Goal: Task Accomplishment & Management: Complete application form

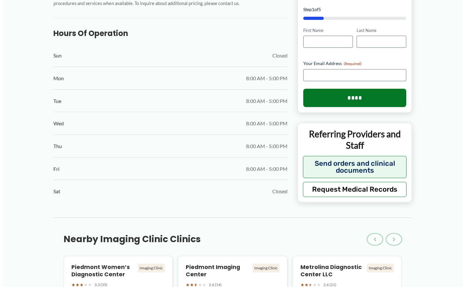
scroll to position [308, 0]
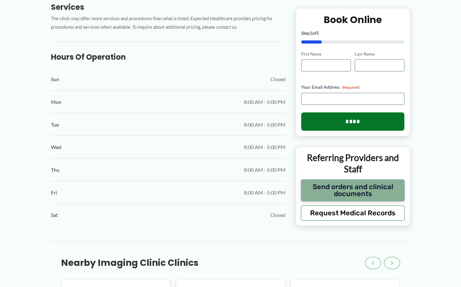
click at [352, 185] on button "Send orders and clinical documents" at bounding box center [353, 191] width 104 height 22
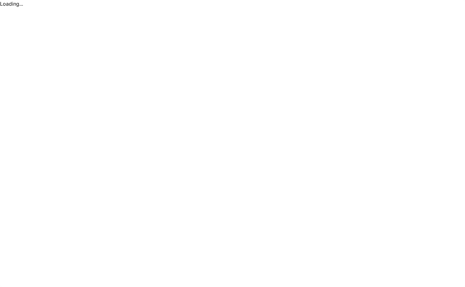
scroll to position [0, 0]
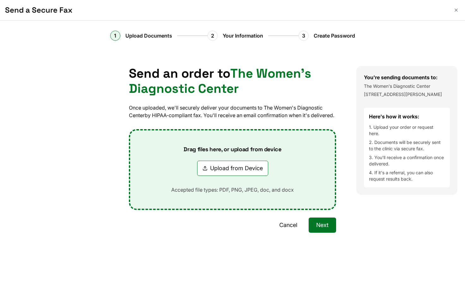
click at [247, 175] on button "Upload from Device" at bounding box center [232, 168] width 71 height 15
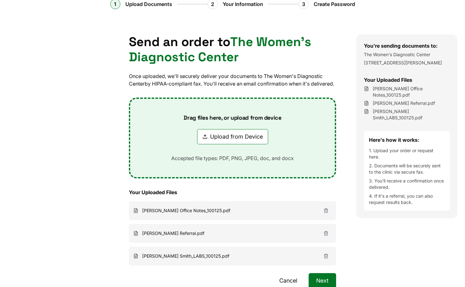
scroll to position [63, 0]
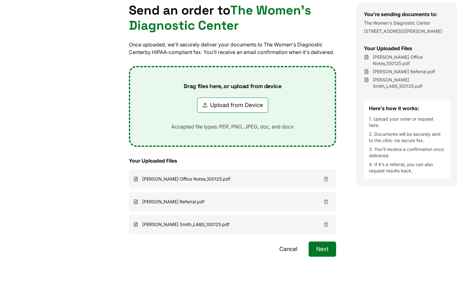
click at [311, 257] on button "Next" at bounding box center [323, 249] width 28 height 15
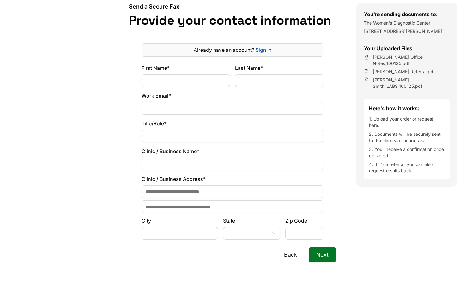
scroll to position [32, 0]
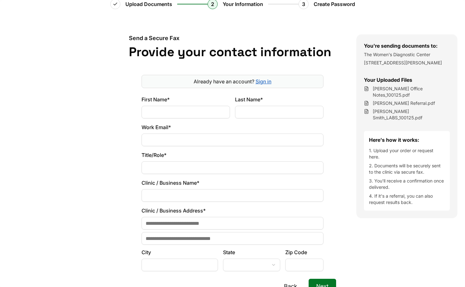
click at [191, 112] on input "First Name*" at bounding box center [186, 112] width 89 height 13
type input "******"
type input "**********"
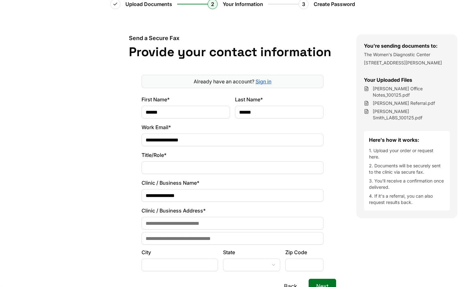
type input "**********"
type input "*********"
select select "**"
type input "*****"
click at [91, 168] on div at bounding box center [54, 179] width 109 height 290
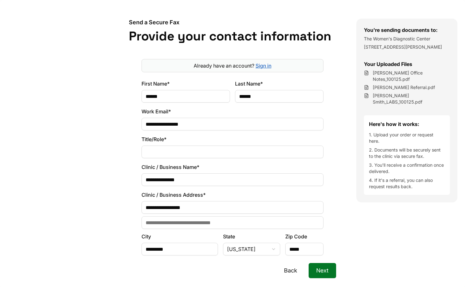
scroll to position [63, 0]
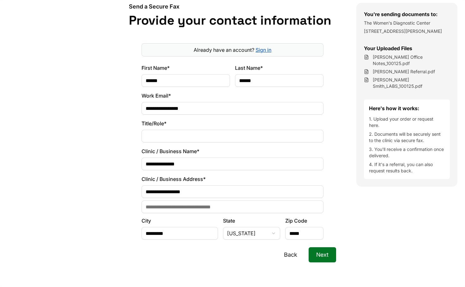
click at [157, 134] on input "Title/Role*" at bounding box center [233, 136] width 182 height 13
type input "**********"
click at [109, 165] on div "**********" at bounding box center [233, 148] width 248 height 290
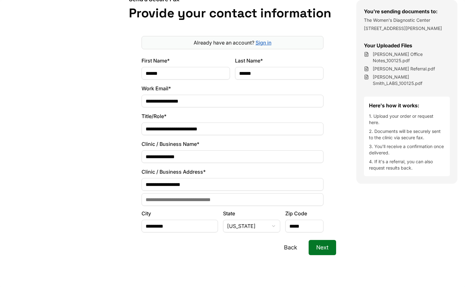
scroll to position [76, 0]
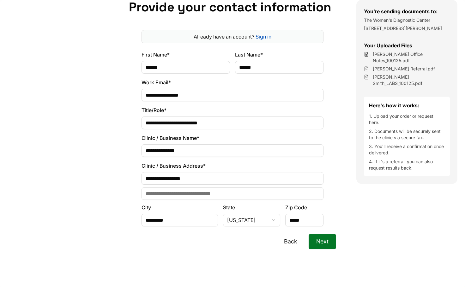
click at [193, 151] on input "**********" at bounding box center [233, 150] width 182 height 13
type input "**********"
click at [91, 179] on div at bounding box center [54, 135] width 109 height 290
click at [158, 194] on input "Address Line 2" at bounding box center [233, 193] width 182 height 13
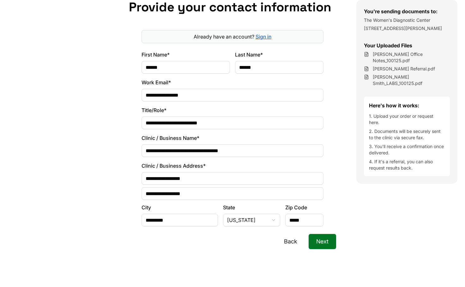
type input "**********"
click at [96, 235] on div at bounding box center [54, 135] width 109 height 290
click at [188, 260] on div "Back Next" at bounding box center [232, 257] width 207 height 46
click at [327, 243] on button "Next" at bounding box center [323, 241] width 28 height 15
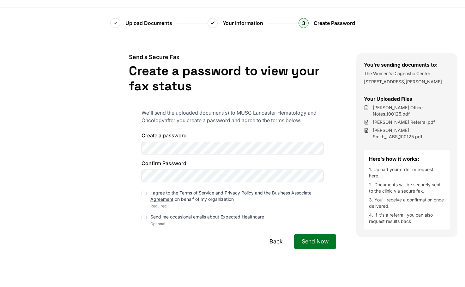
scroll to position [13, 0]
click at [161, 146] on div "Create a password Confirm Password" at bounding box center [233, 157] width 182 height 51
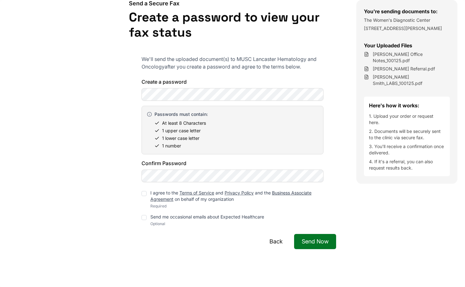
click at [142, 194] on div at bounding box center [144, 193] width 5 height 5
click at [144, 217] on div at bounding box center [144, 217] width 5 height 5
click at [204, 241] on div "Back Send Now" at bounding box center [232, 257] width 207 height 46
click at [323, 243] on button "Send Now" at bounding box center [315, 241] width 42 height 15
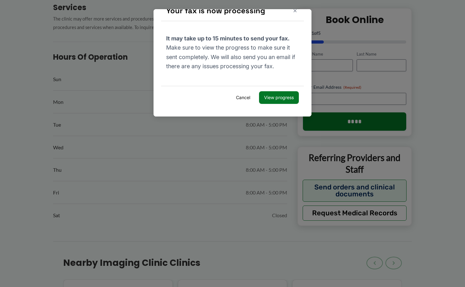
click at [261, 96] on button "View progress" at bounding box center [279, 97] width 40 height 13
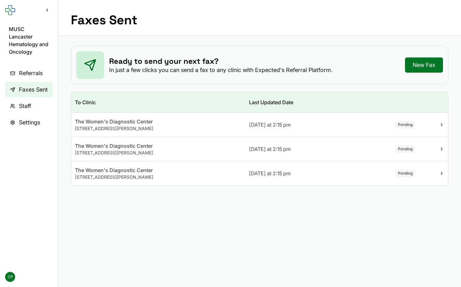
click at [42, 69] on span "Referrals" at bounding box center [31, 73] width 24 height 9
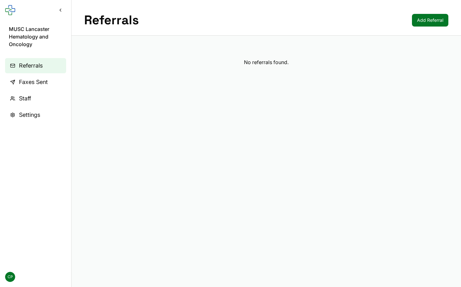
click at [30, 77] on link "Faxes Sent" at bounding box center [35, 82] width 61 height 15
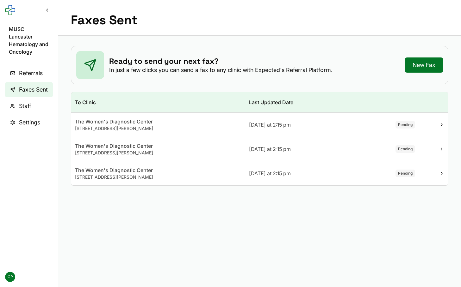
click at [29, 102] on span "Staff" at bounding box center [25, 106] width 12 height 9
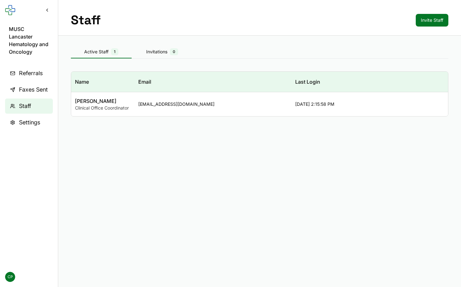
click at [30, 118] on span "Settings" at bounding box center [29, 122] width 21 height 9
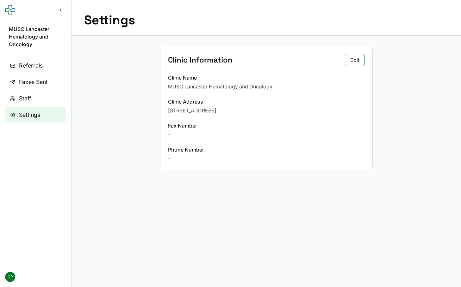
click at [26, 100] on span "Staff" at bounding box center [25, 98] width 12 height 9
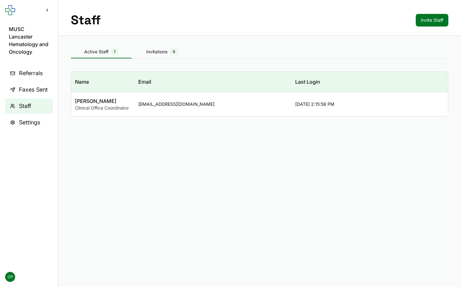
click at [29, 25] on aside "MUSC Lancaster Hematology and Oncology Referrals Faxes Sent Staff Settings CP" at bounding box center [29, 143] width 58 height 287
click at [48, 9] on button "Collapse sidebar" at bounding box center [46, 9] width 11 height 11
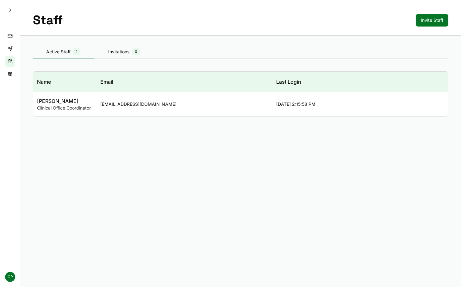
click at [11, 12] on button "Expand sidebar" at bounding box center [9, 9] width 11 height 11
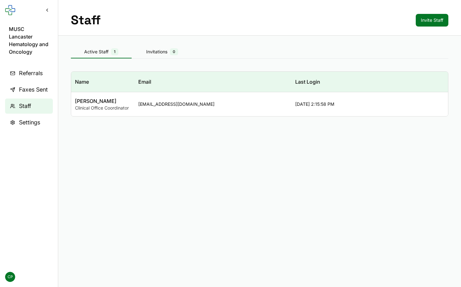
click at [39, 174] on nav "Referrals Faxes Sent Staff Settings" at bounding box center [29, 161] width 58 height 201
click at [96, 54] on div "Active Staff 1" at bounding box center [101, 51] width 61 height 7
click at [27, 85] on span "Faxes Sent" at bounding box center [33, 89] width 29 height 9
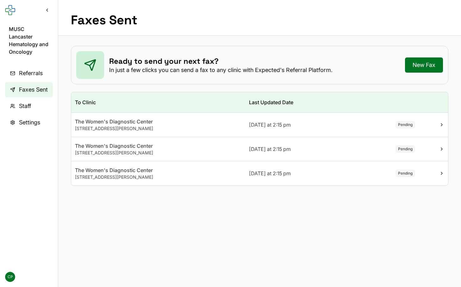
click at [24, 160] on nav "Referrals Faxes Sent Staff Settings" at bounding box center [29, 161] width 58 height 201
click at [22, 157] on nav "Referrals Faxes Sent Staff Settings" at bounding box center [29, 161] width 58 height 201
click at [144, 227] on main "Faxes Sent Ready to send your next fax? In just a few clicks you can send a fax…" at bounding box center [259, 143] width 402 height 287
click at [440, 125] on icon at bounding box center [441, 124] width 5 height 5
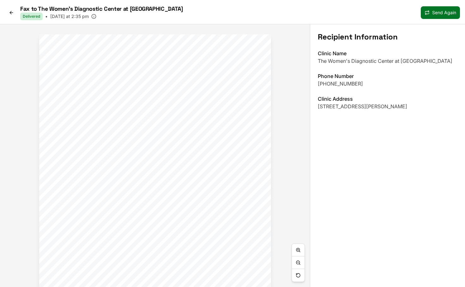
click at [4, 12] on div "Fax to The Women's Diagnostic Center at [GEOGRAPHIC_DATA] Delivered • [DATE] at…" at bounding box center [232, 12] width 465 height 24
click at [11, 11] on icon at bounding box center [11, 12] width 2 height 3
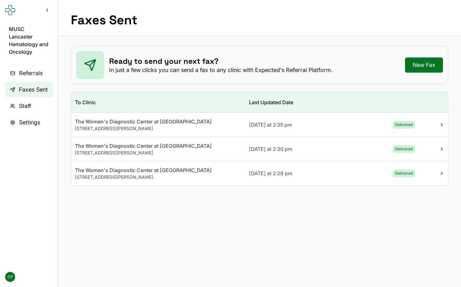
click at [436, 150] on div at bounding box center [432, 149] width 21 height 5
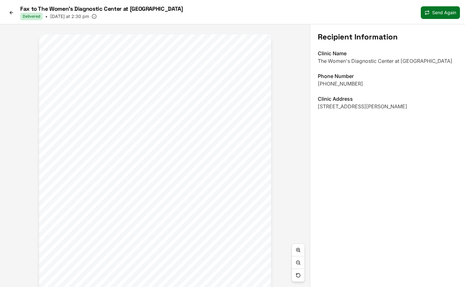
click at [9, 13] on link at bounding box center [11, 13] width 13 height 10
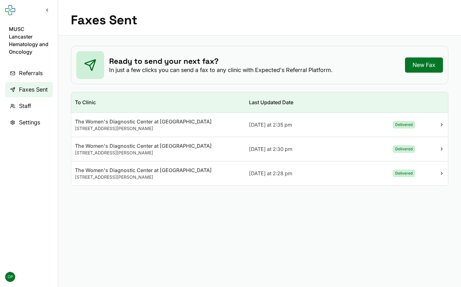
click at [445, 175] on td at bounding box center [433, 174] width 29 height 24
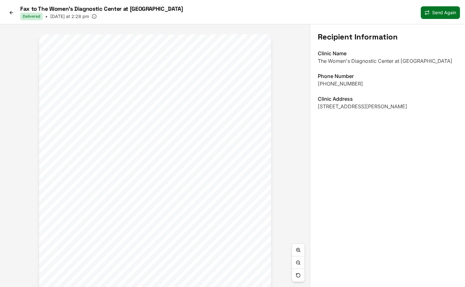
click at [12, 10] on icon at bounding box center [11, 12] width 5 height 5
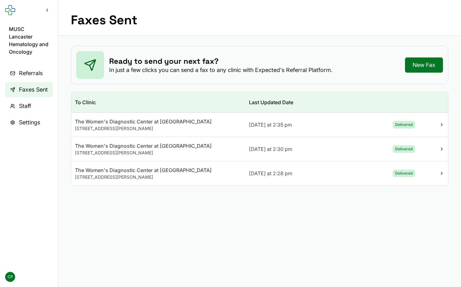
click at [19, 69] on span "Referrals" at bounding box center [31, 73] width 24 height 9
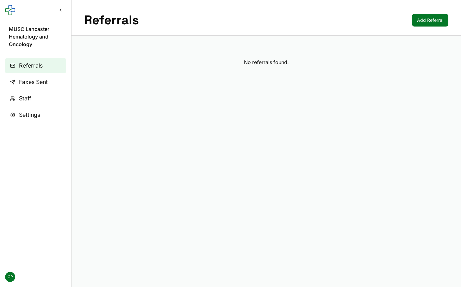
click at [22, 80] on span "Faxes Sent" at bounding box center [33, 82] width 29 height 9
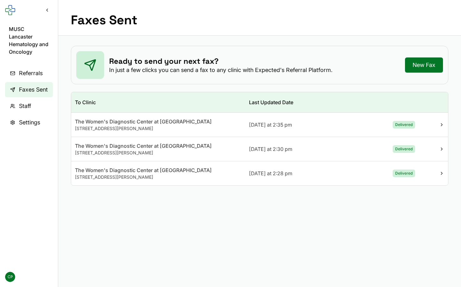
click at [24, 69] on span "Referrals" at bounding box center [31, 73] width 24 height 9
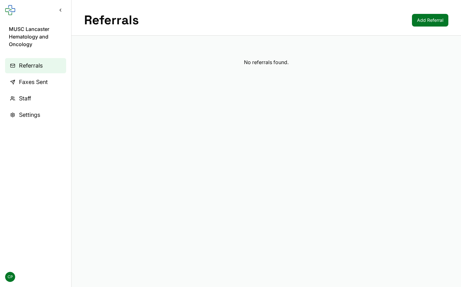
click at [444, 21] on link "Add Referral" at bounding box center [430, 20] width 36 height 13
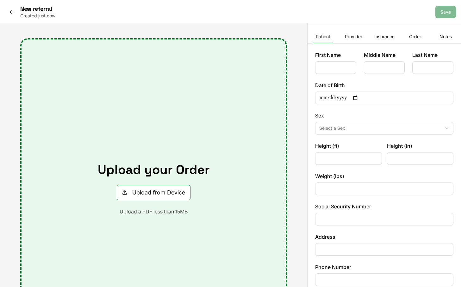
click at [10, 10] on icon at bounding box center [11, 11] width 5 height 5
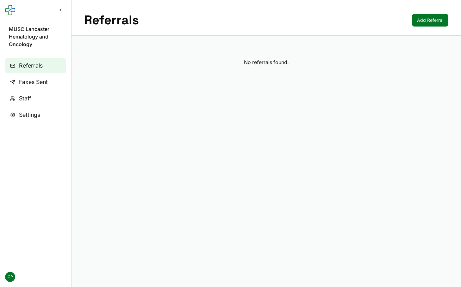
click at [23, 83] on span "Faxes Sent" at bounding box center [33, 82] width 29 height 9
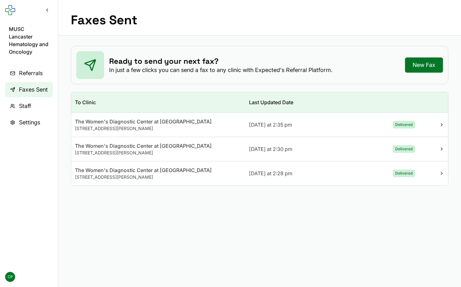
click at [164, 246] on main "Faxes Sent Ready to send your next fax? In just a few clicks you can send a fax…" at bounding box center [259, 143] width 402 height 287
click at [47, 9] on button "Collapse sidebar" at bounding box center [46, 9] width 11 height 11
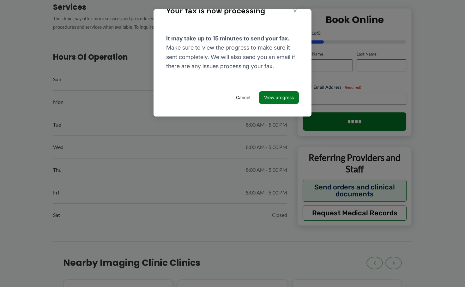
click at [241, 98] on button "Cancel" at bounding box center [243, 97] width 24 height 13
